Goal: Understand process/instructions

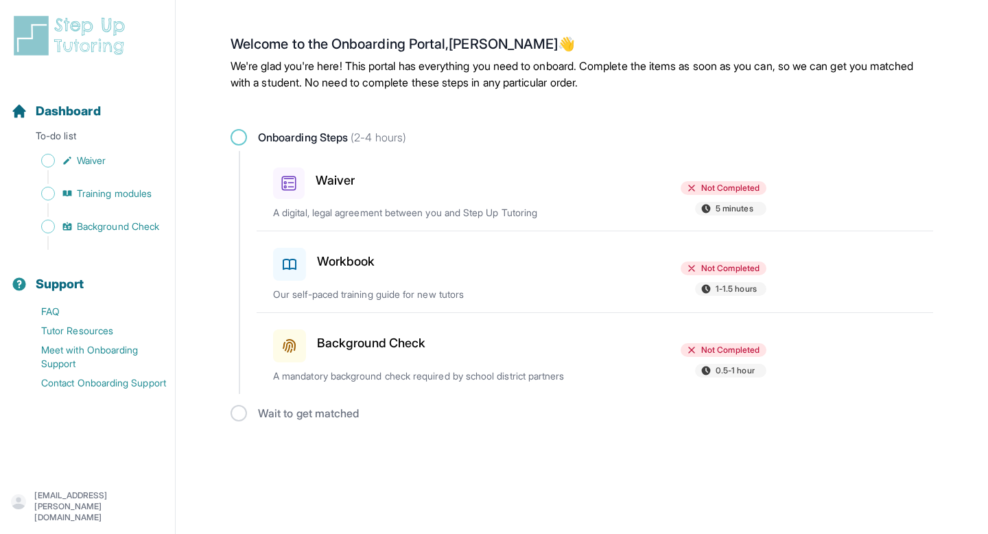
click at [244, 137] on span at bounding box center [239, 137] width 16 height 16
click at [343, 181] on h3 "Waiver" at bounding box center [335, 180] width 39 height 19
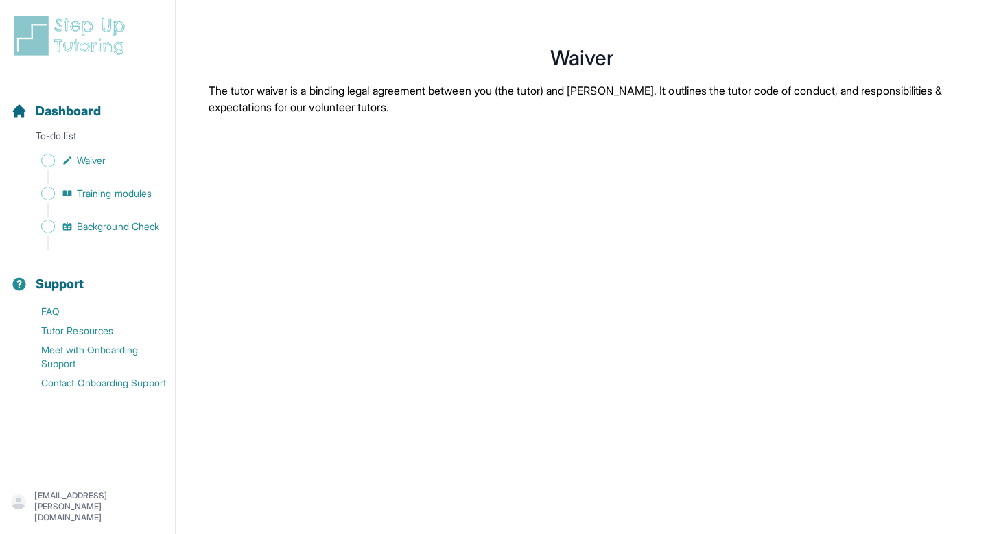
click at [119, 206] on div "Sidebar" at bounding box center [90, 210] width 159 height 14
click at [116, 191] on span "Training modules" at bounding box center [114, 194] width 75 height 14
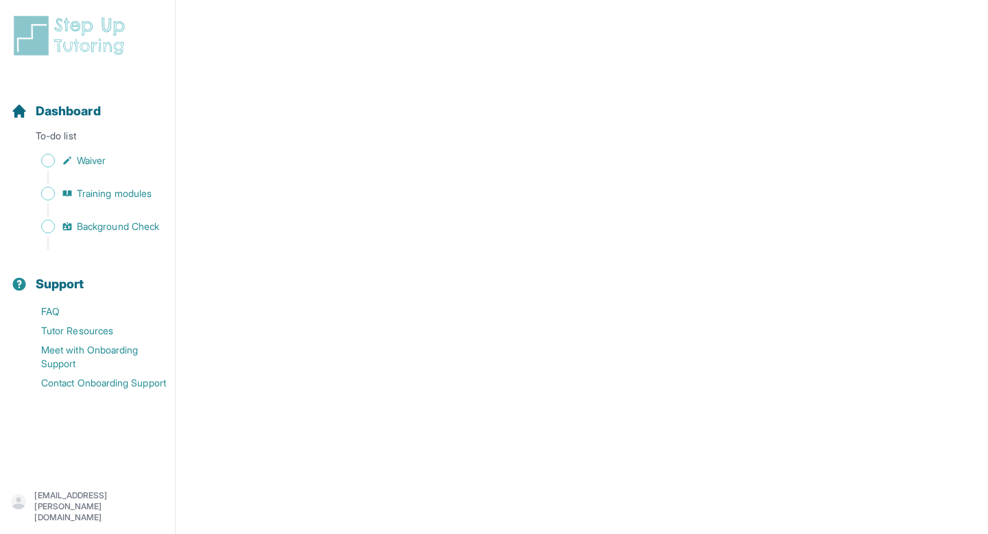
scroll to position [272, 0]
